Goal: Find specific page/section: Find specific page/section

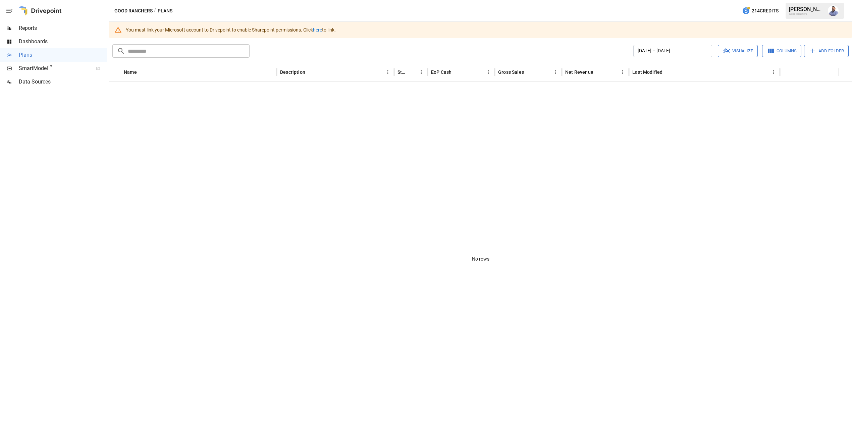
click at [319, 31] on link "here" at bounding box center [317, 29] width 9 height 5
drag, startPoint x: 38, startPoint y: 48, endPoint x: 39, endPoint y: 51, distance: 3.7
click at [38, 48] on ul "Reports Dashboards Plans SmartModel ™ Data Sources" at bounding box center [53, 54] width 107 height 67
click at [39, 33] on div "Reports" at bounding box center [53, 27] width 107 height 13
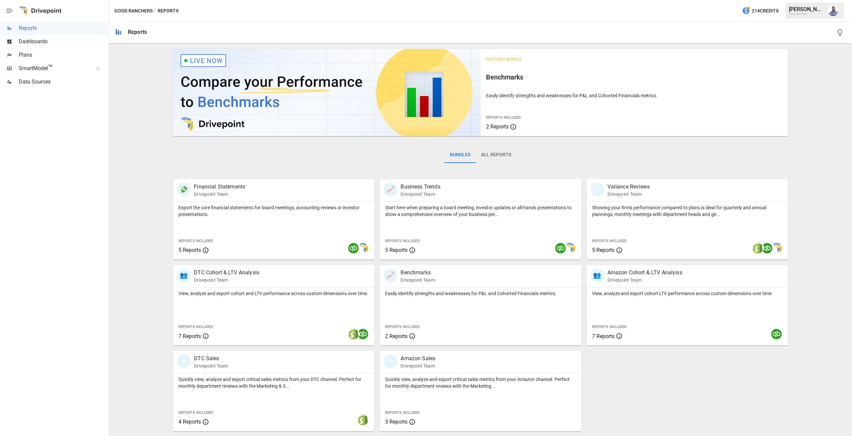
click at [34, 59] on div "Plans" at bounding box center [53, 54] width 107 height 13
